Goal: Information Seeking & Learning: Learn about a topic

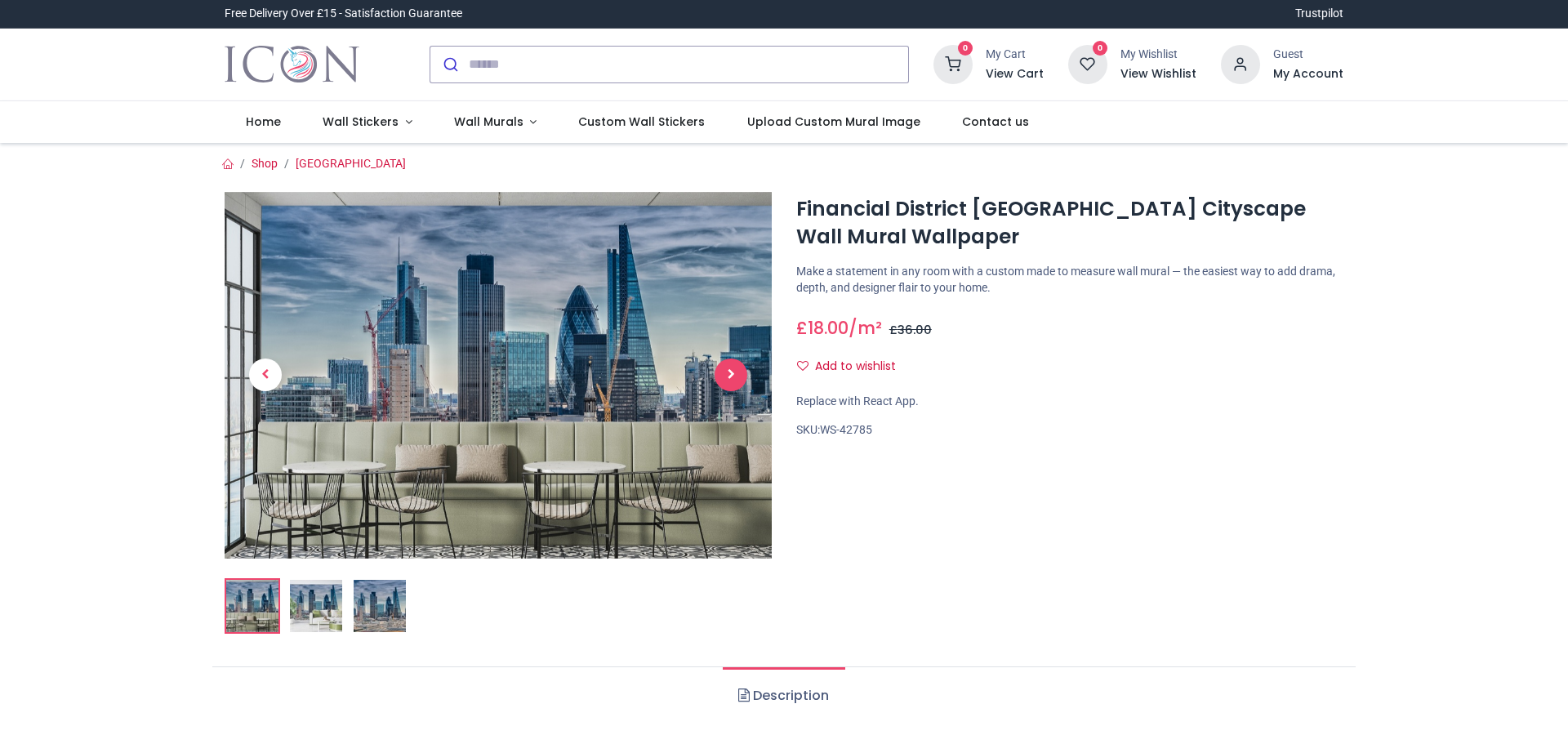
click at [728, 371] on span "Next" at bounding box center [730, 374] width 33 height 33
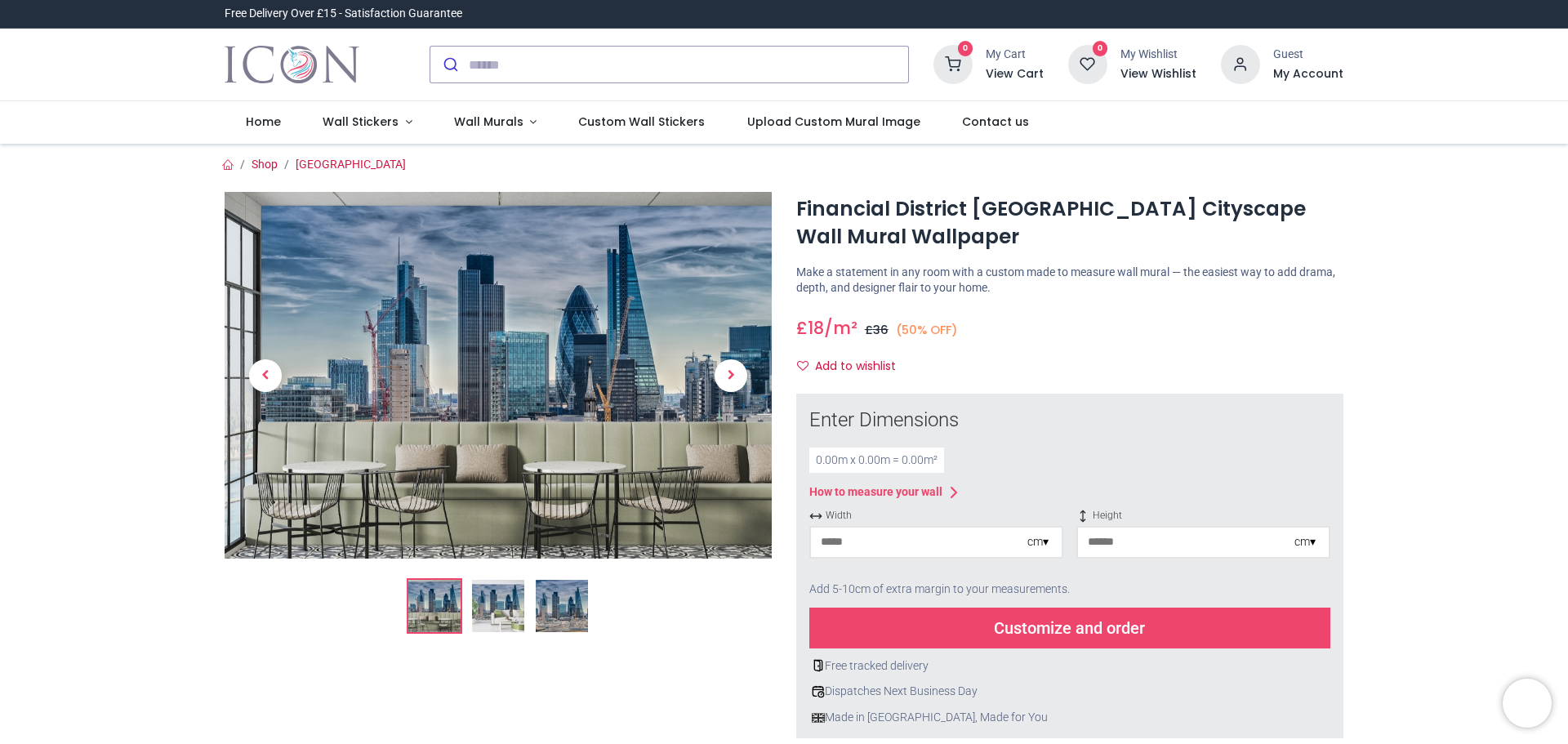
click at [728, 371] on span "Next" at bounding box center [730, 375] width 33 height 33
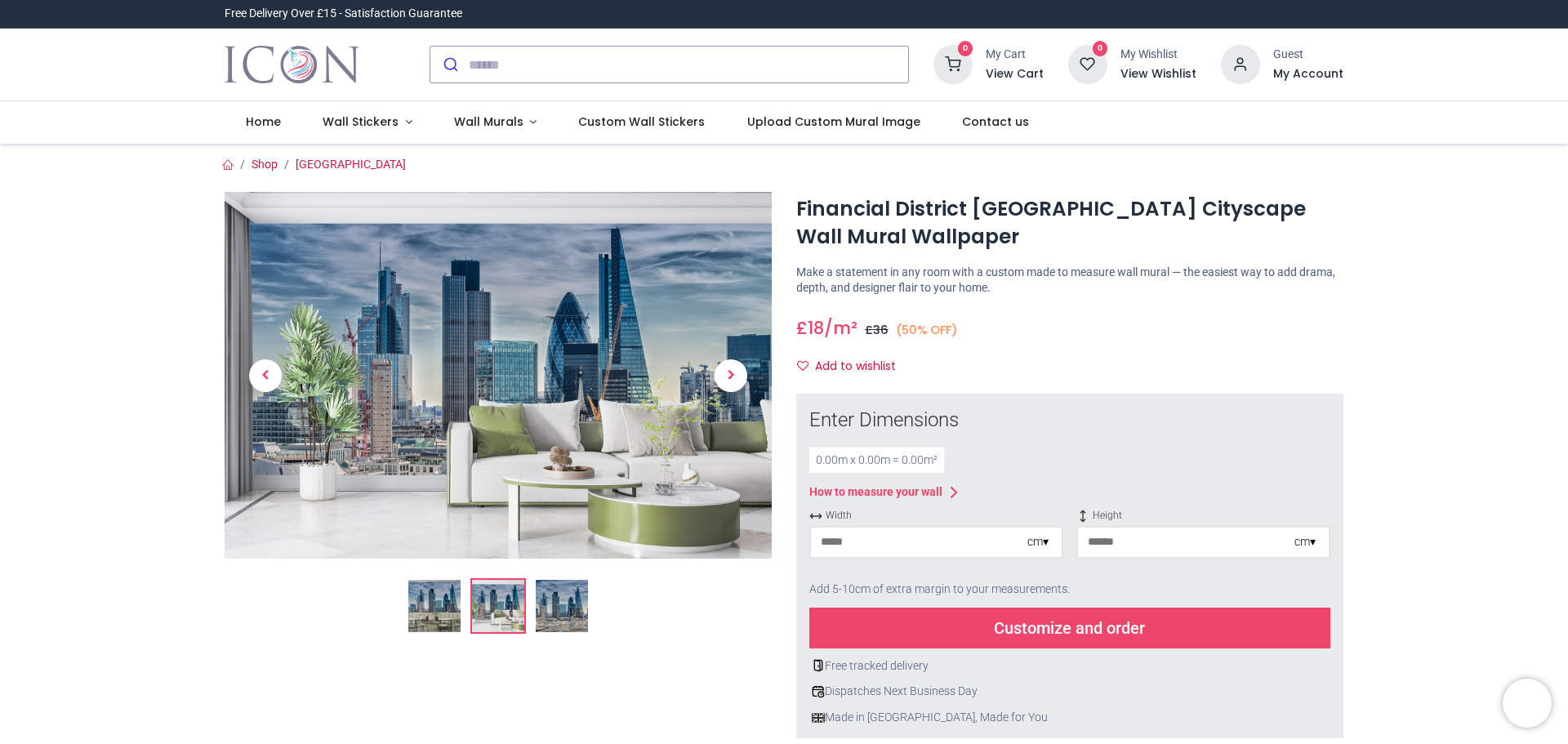
click at [728, 371] on span "Next" at bounding box center [730, 375] width 33 height 33
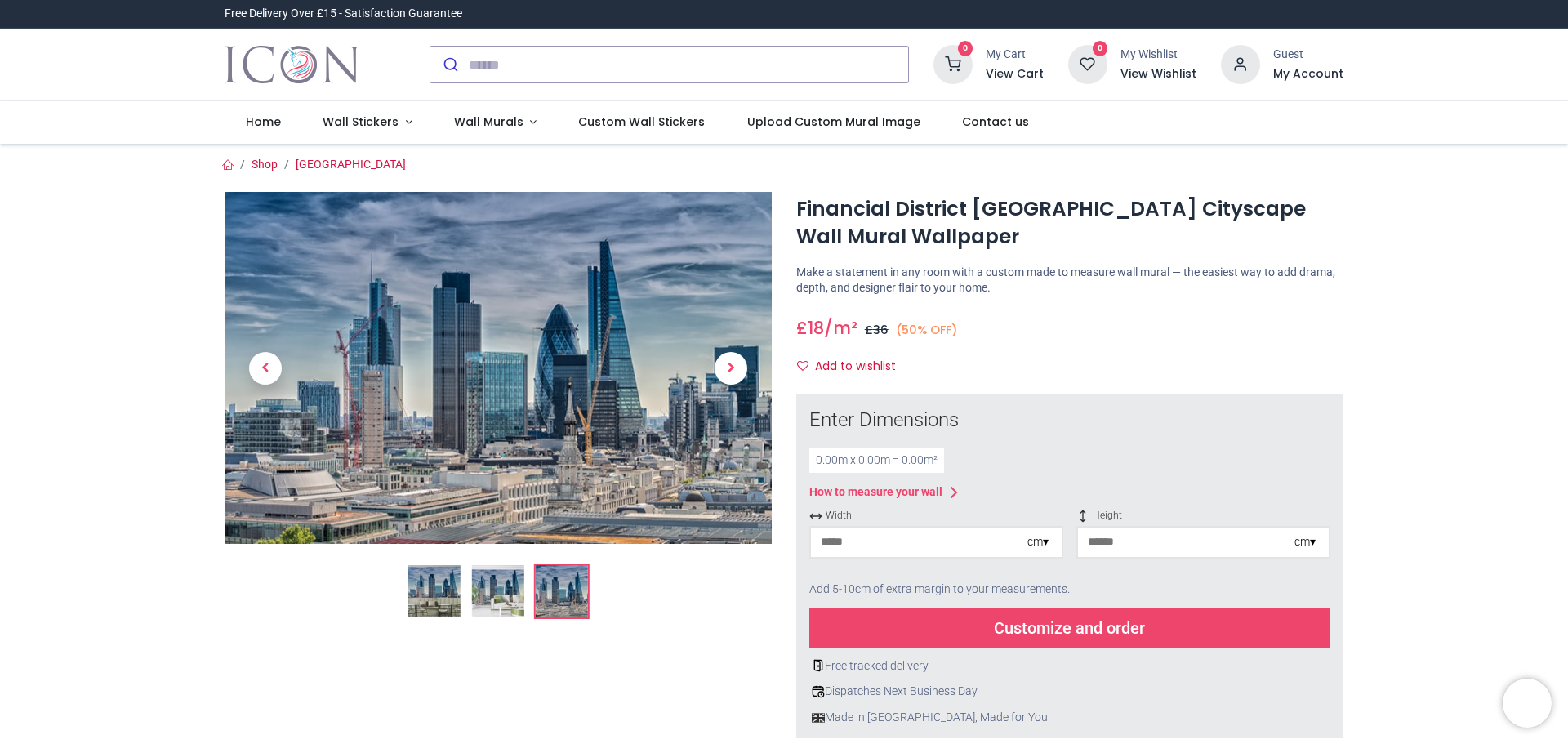
click at [728, 371] on span "Next" at bounding box center [730, 367] width 33 height 33
